Goal: Task Accomplishment & Management: Complete application form

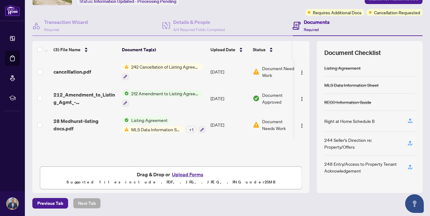
scroll to position [44, 0]
click at [185, 175] on button "Upload Forms" at bounding box center [187, 175] width 35 height 8
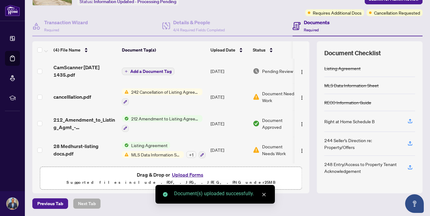
click at [152, 71] on span "Add a Document Tag" at bounding box center [150, 71] width 41 height 4
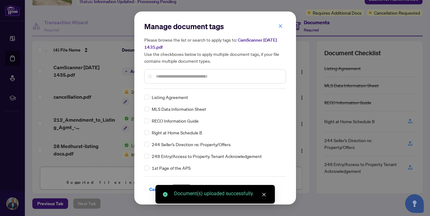
click at [170, 88] on div "Manage document tags Please browse the list or search to apply tags to: CamScan…" at bounding box center [215, 54] width 142 height 67
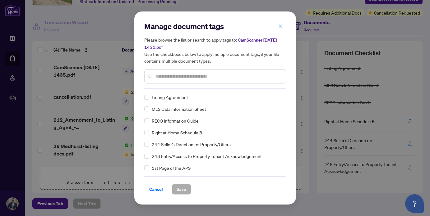
click at [165, 74] on input "text" at bounding box center [218, 76] width 125 height 7
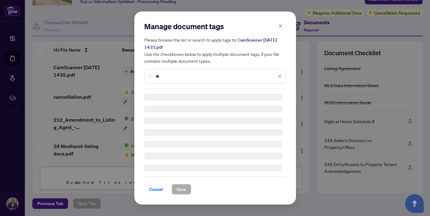
type input "*"
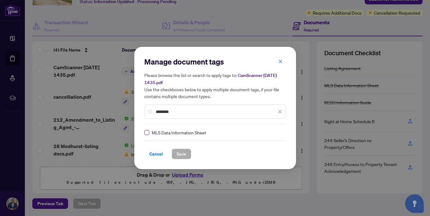
type input "********"
click at [146, 134] on span at bounding box center [146, 132] width 5 height 5
click at [180, 155] on span "Save" at bounding box center [182, 154] width 10 height 10
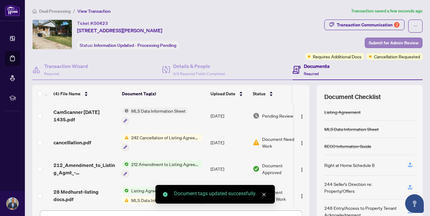
scroll to position [0, 0]
click at [397, 43] on span "Submit for Admin Review" at bounding box center [394, 43] width 50 height 10
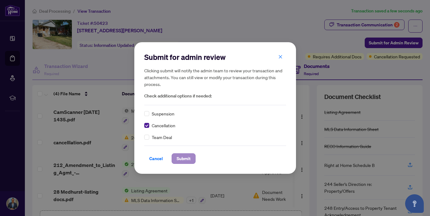
click at [184, 154] on span "Submit" at bounding box center [184, 159] width 14 height 10
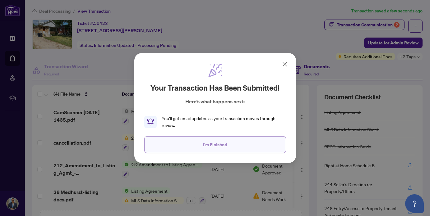
click at [231, 143] on button "I'm Finished" at bounding box center [215, 145] width 142 height 17
